Goal: Find specific page/section: Find specific page/section

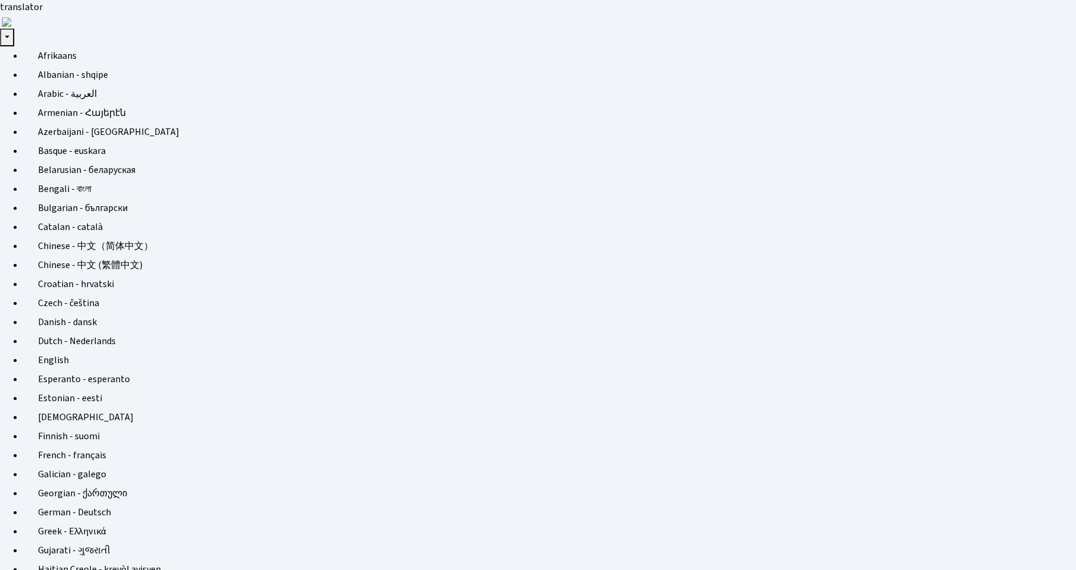
scroll to position [172, 443]
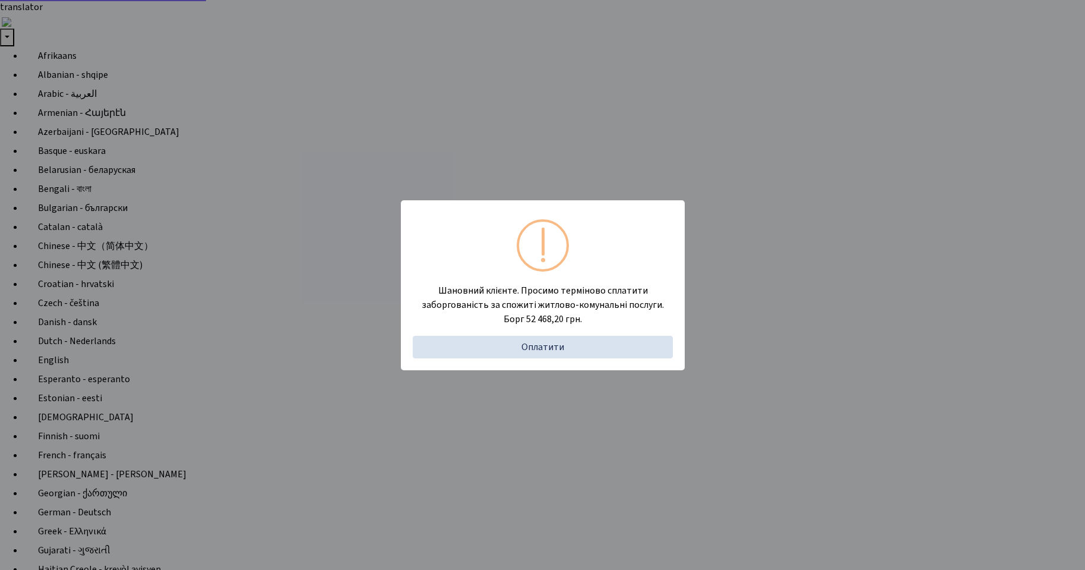
select select "25"
click at [65, 71] on div "Шановний клієнте. Просимо терміново сплатити заборгованість за спожиті житлово-…" at bounding box center [542, 285] width 1085 height 570
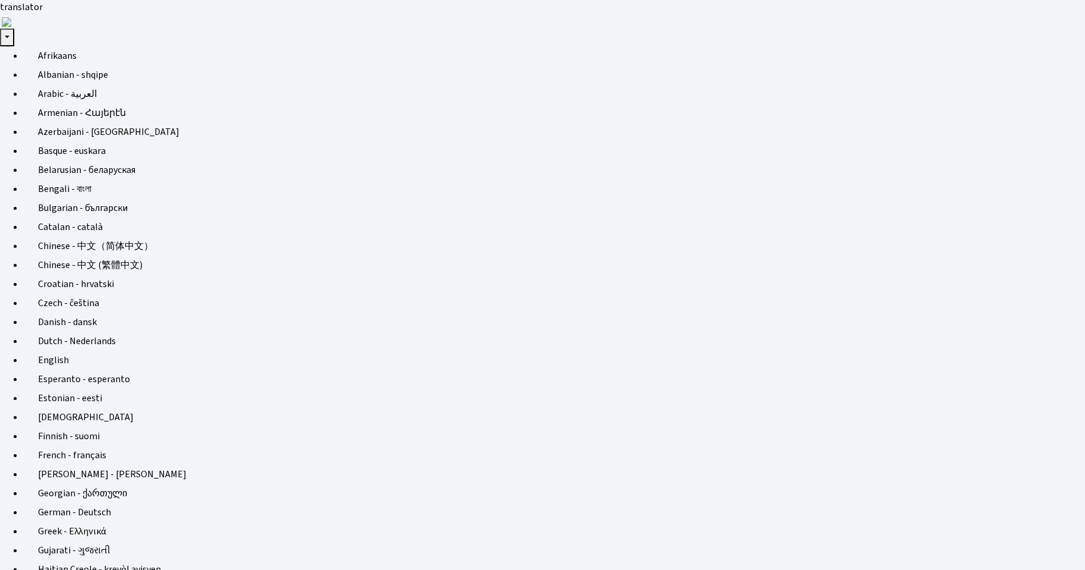
select select "25"
